Goal: Consume media (video, audio)

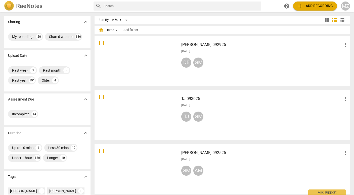
click at [145, 60] on div at bounding box center [136, 61] width 81 height 46
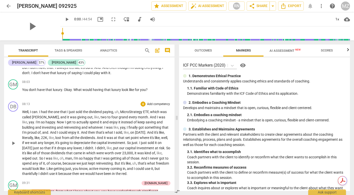
scroll to position [662, 0]
click at [13, 146] on span "play_arrow" at bounding box center [13, 143] width 6 height 6
type input "500"
type input "0.36"
type input "500"
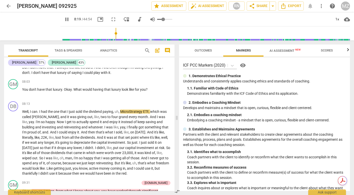
type input "0.36"
click at [157, 19] on input "range" at bounding box center [164, 19] width 15 height 1
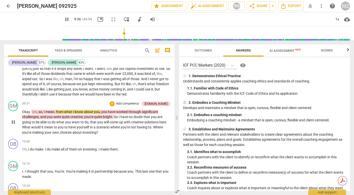
scroll to position [742, 0]
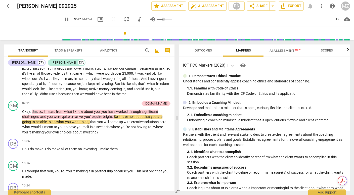
type input "583"
type input "0.32"
type input "583"
type input "0.31"
type input "583"
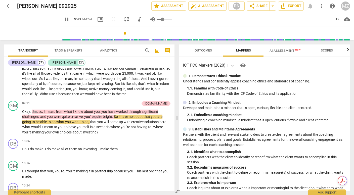
type input "0.29"
type input "584"
type input "0.28"
type input "584"
type input "0.27"
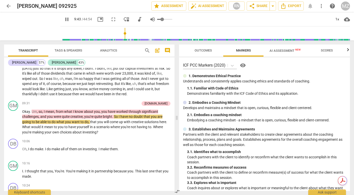
type input "584"
type input "0.26"
type input "584"
type input "0.25"
type input "584"
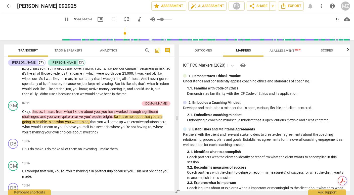
type input "0.24"
type input "584"
type input "0.23"
type input "584"
type input "0.22"
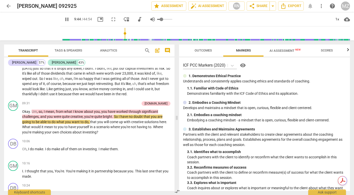
type input "585"
type input "0.21"
type input "585"
type input "0.2"
type input "585"
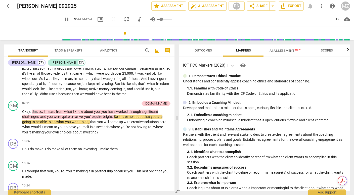
type input "0.2"
click at [157, 19] on input "range" at bounding box center [164, 19] width 15 height 1
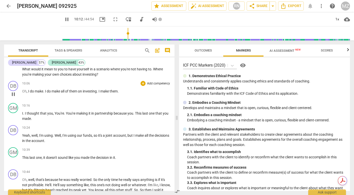
scroll to position [800, 0]
click at [64, 18] on span "pause" at bounding box center [67, 19] width 6 height 6
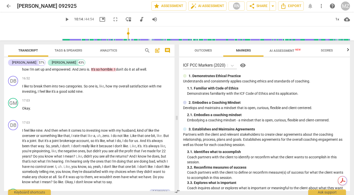
scroll to position [1491, 0]
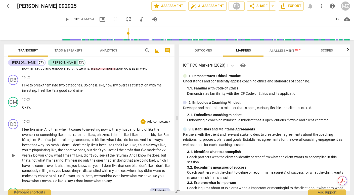
click at [22, 131] on span "I" at bounding box center [23, 129] width 2 height 4
click at [13, 158] on span "pause" at bounding box center [13, 155] width 6 height 6
type input "1070"
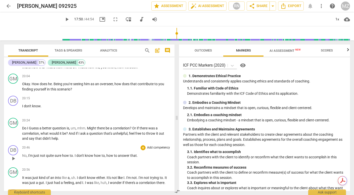
scroll to position [1775, 0]
